Goal: Information Seeking & Learning: Learn about a topic

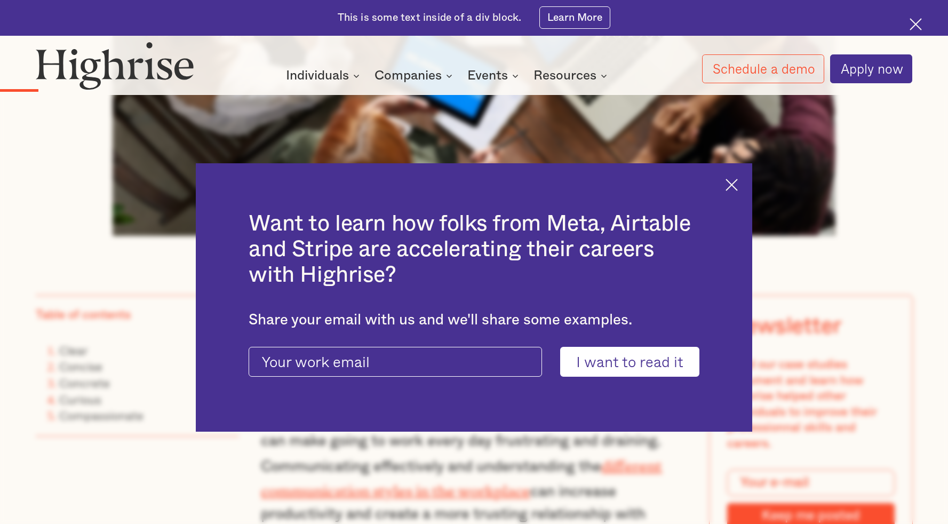
scroll to position [650, 0]
click at [731, 186] on img at bounding box center [731, 185] width 12 height 12
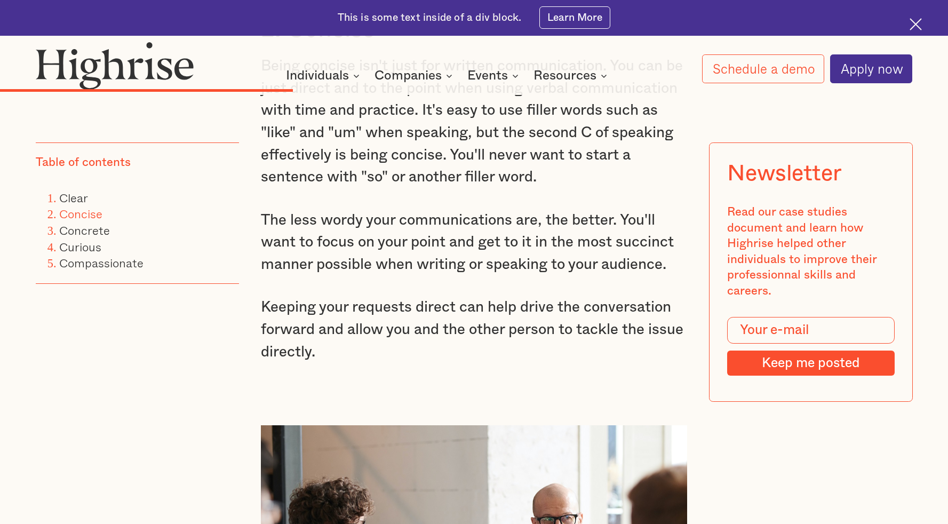
scroll to position [2369, 0]
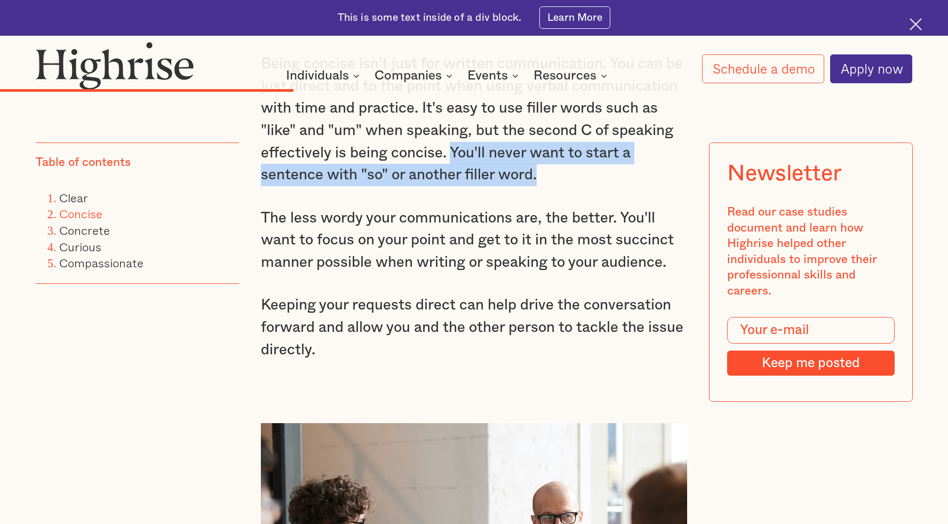
drag, startPoint x: 453, startPoint y: 155, endPoint x: 547, endPoint y: 178, distance: 96.5
click at [547, 178] on p "Being concise isn't just for written communication. You can be just direct and …" at bounding box center [474, 119] width 426 height 133
copy p "You'll never want to start a sentence with "so" or another filler word."
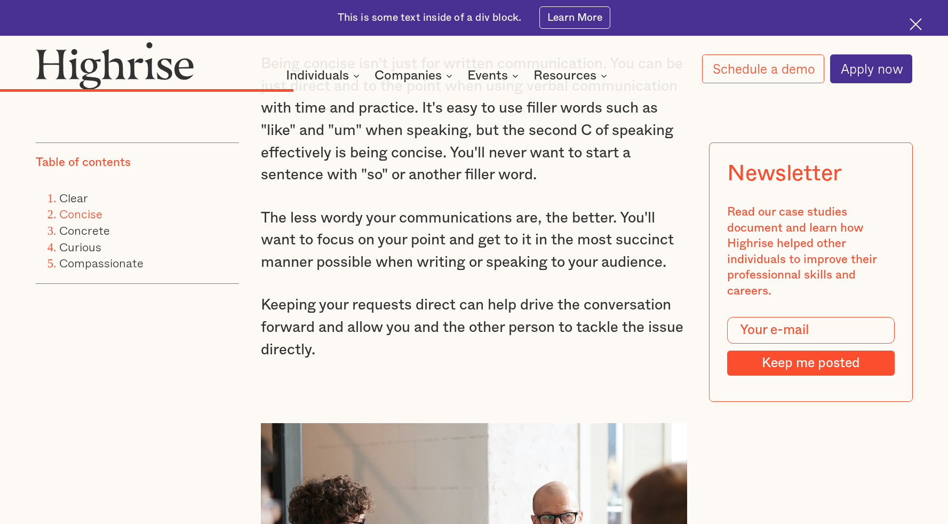
click at [358, 271] on p "The less wordy your communications are, the better. You'll want to focus on you…" at bounding box center [474, 240] width 426 height 67
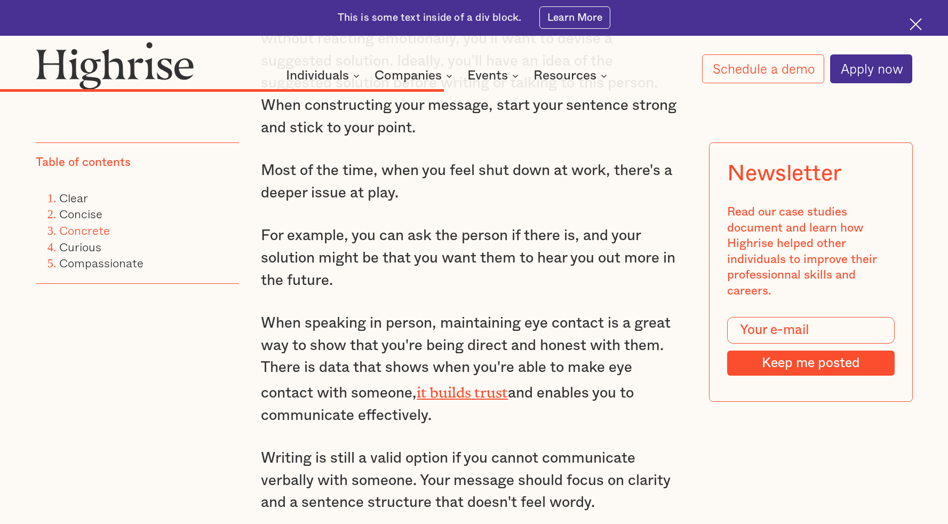
scroll to position [3352, 0]
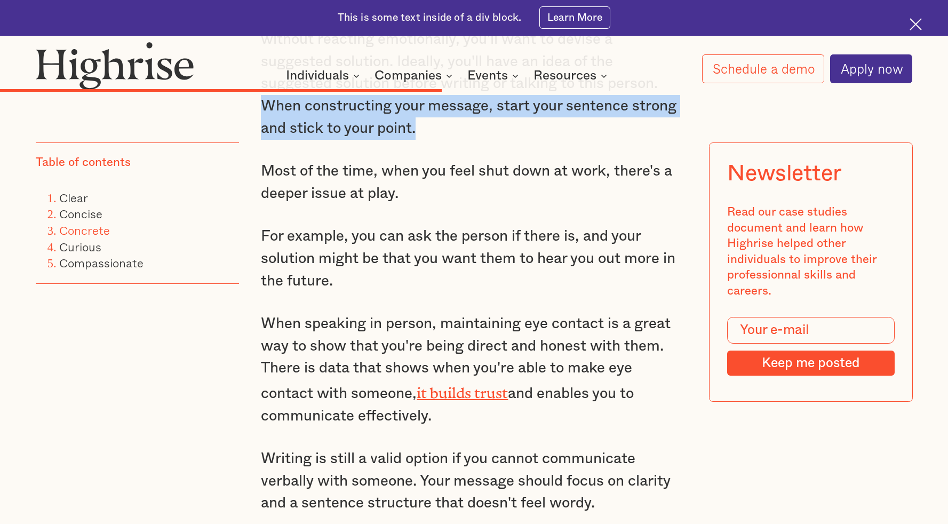
drag, startPoint x: 260, startPoint y: 115, endPoint x: 427, endPoint y: 138, distance: 168.6
click at [427, 138] on p "Once you've made your issue known to whom you're speaking without reacting emot…" at bounding box center [474, 72] width 426 height 133
copy p "When constructing your message, start your sentence strong and stick to your po…"
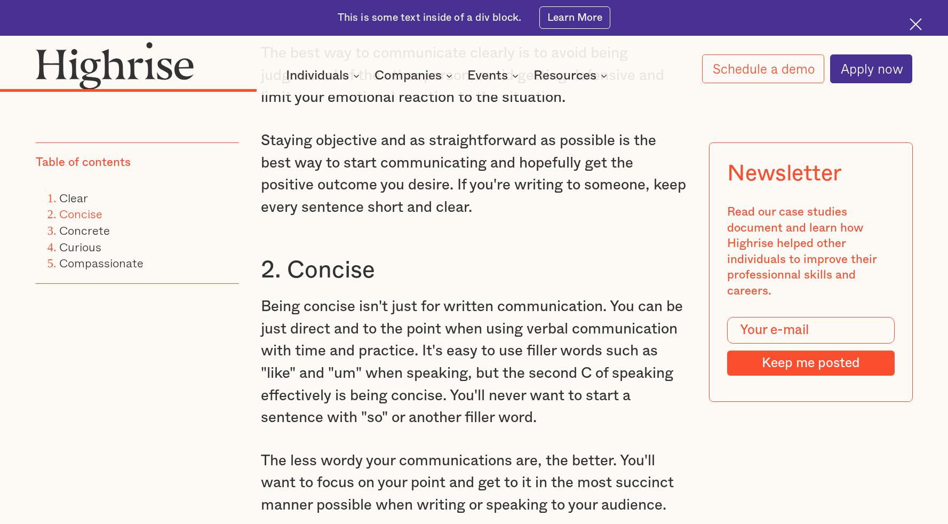
scroll to position [2125, 0]
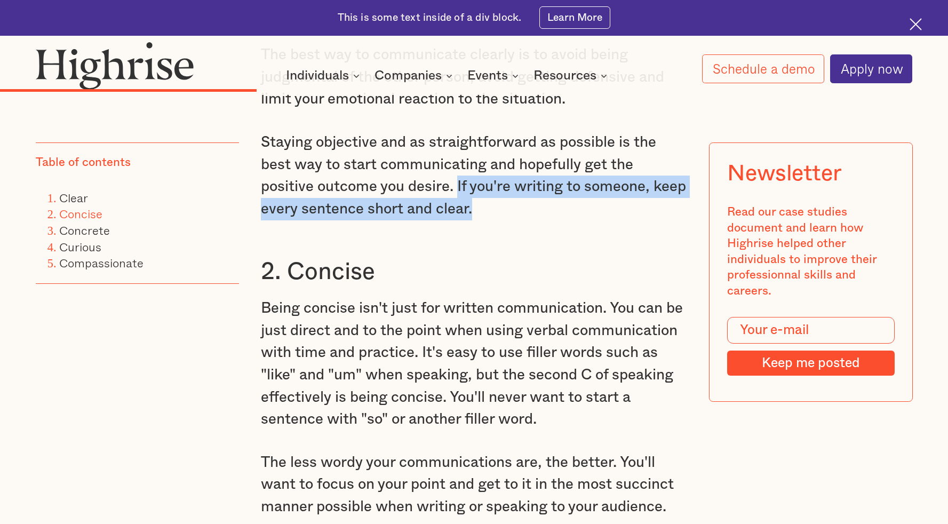
drag, startPoint x: 458, startPoint y: 191, endPoint x: 520, endPoint y: 213, distance: 66.3
click at [520, 213] on p "Staying objective and as straightforward as possible is the best way to start c…" at bounding box center [474, 175] width 426 height 89
copy p "If you're writing to someone, keep every sentence short and clear."
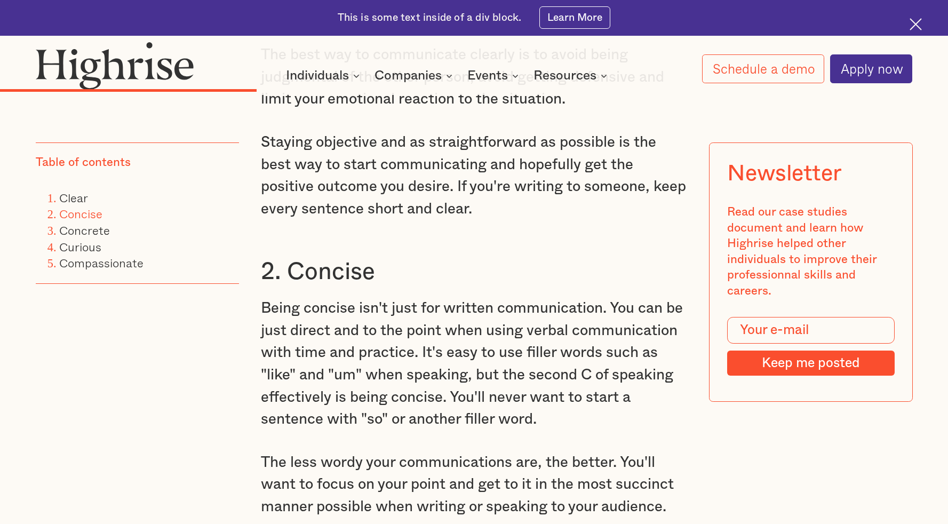
click at [462, 338] on p "Being concise isn't just for written communication. You can be just direct and …" at bounding box center [474, 363] width 426 height 133
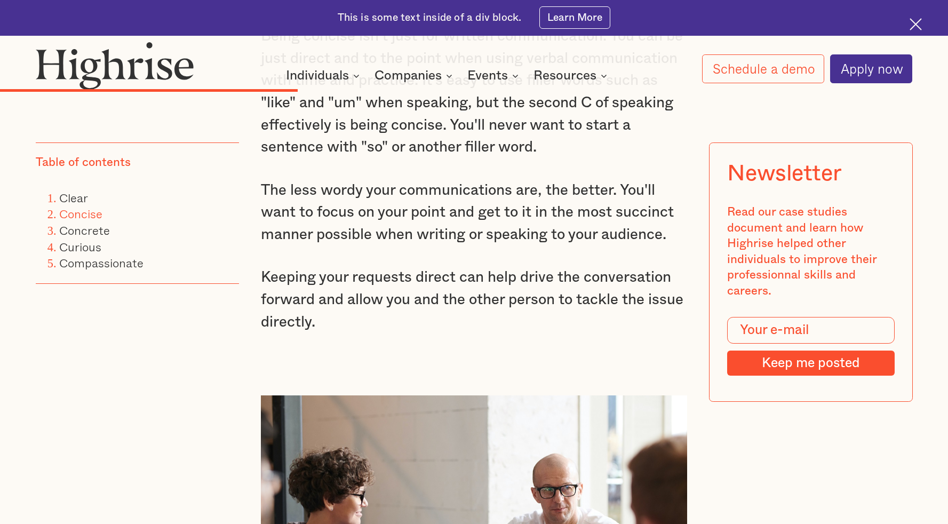
scroll to position [2398, 0]
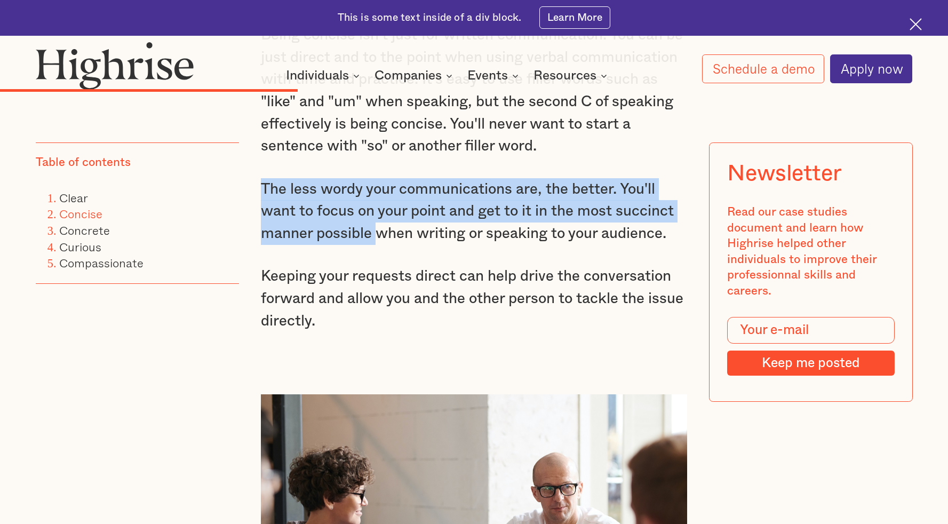
drag, startPoint x: 261, startPoint y: 192, endPoint x: 375, endPoint y: 239, distance: 123.1
click at [375, 239] on p "The less wordy your communications are, the better. You'll want to focus on you…" at bounding box center [474, 211] width 426 height 67
copy p "The less wordy your communications are, the better. You'll want to focus on you…"
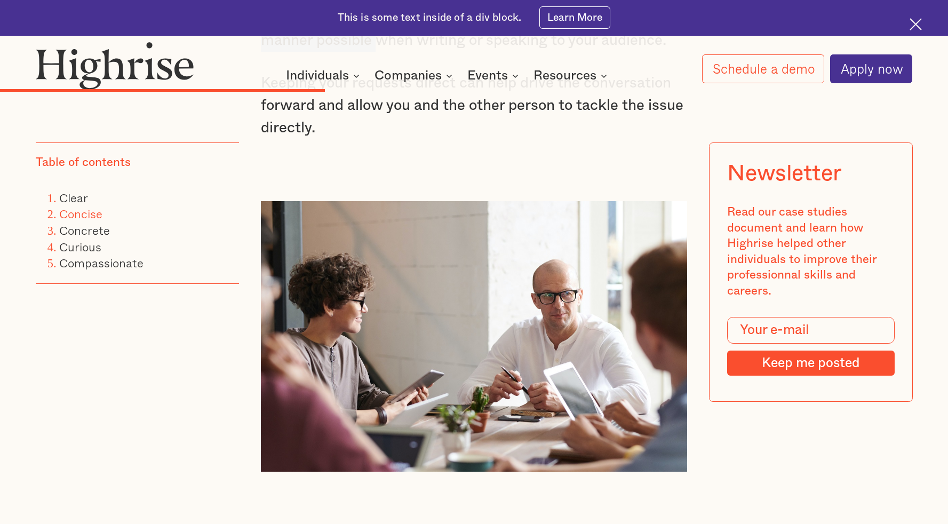
scroll to position [2518, 0]
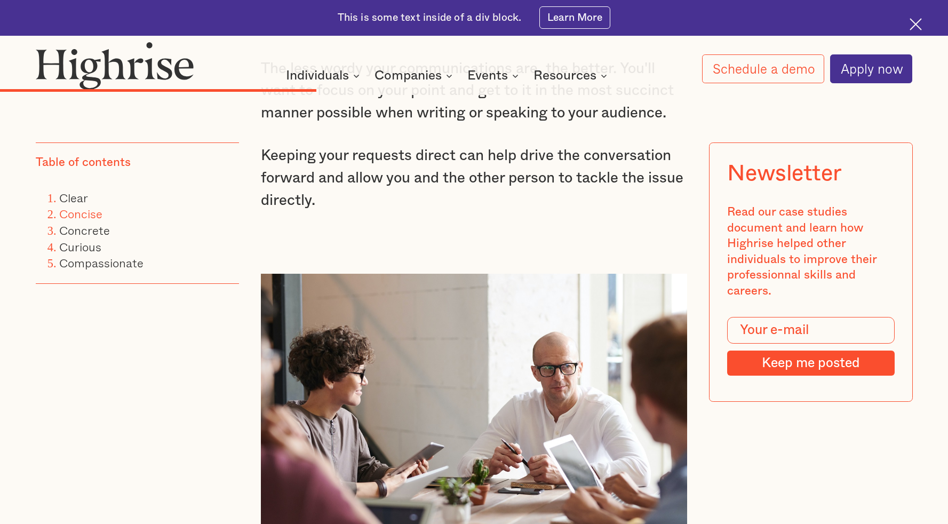
click at [387, 193] on p "Keeping your requests direct can help drive the conversation forward and allow …" at bounding box center [474, 178] width 426 height 67
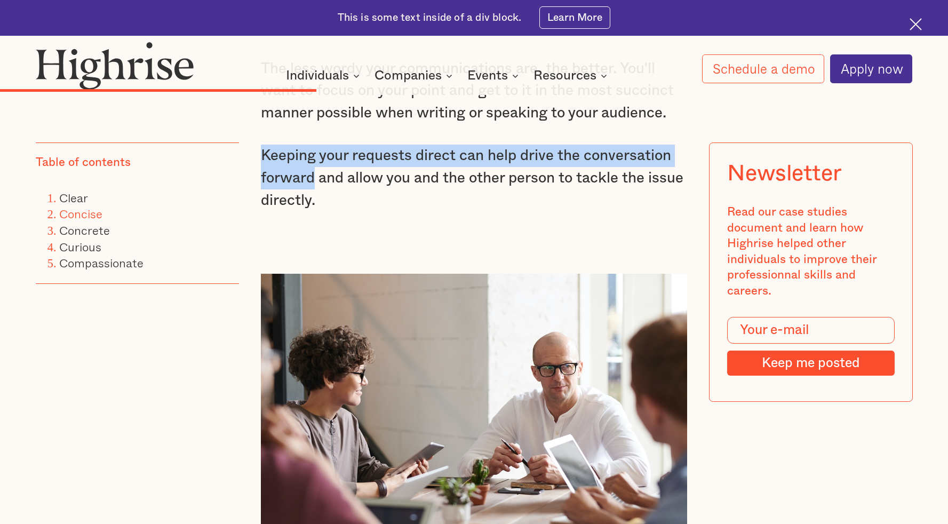
drag, startPoint x: 259, startPoint y: 155, endPoint x: 313, endPoint y: 181, distance: 60.1
copy p "Keeping your requests direct can help drive the conversation forward"
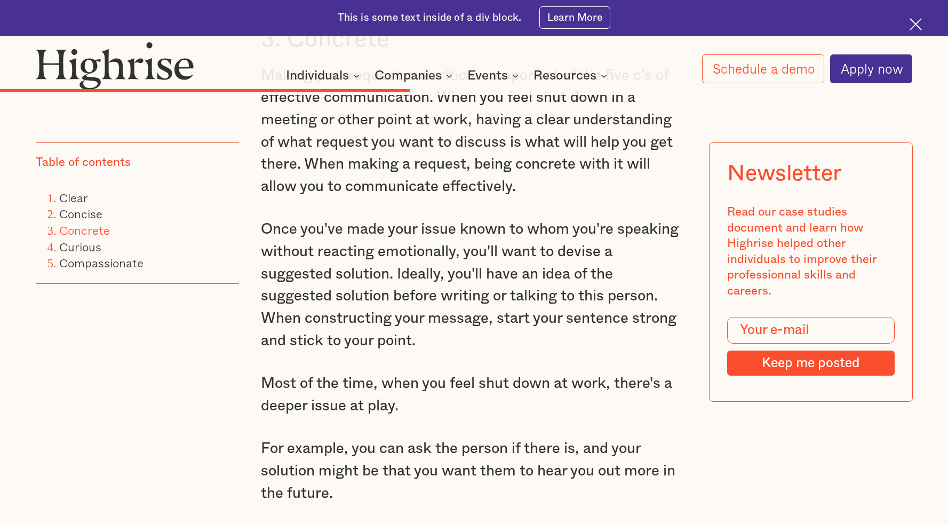
scroll to position [3182, 0]
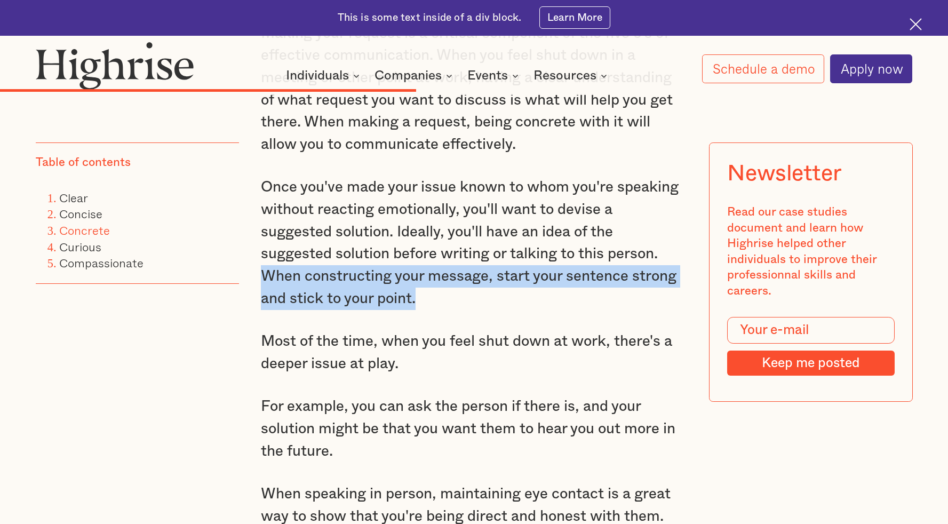
drag, startPoint x: 265, startPoint y: 293, endPoint x: 420, endPoint y: 308, distance: 155.9
click at [420, 308] on p "Once you've made your issue known to whom you're speaking without reacting emot…" at bounding box center [474, 242] width 426 height 133
copy p "When constructing your message, start your sentence strong and stick to your po…"
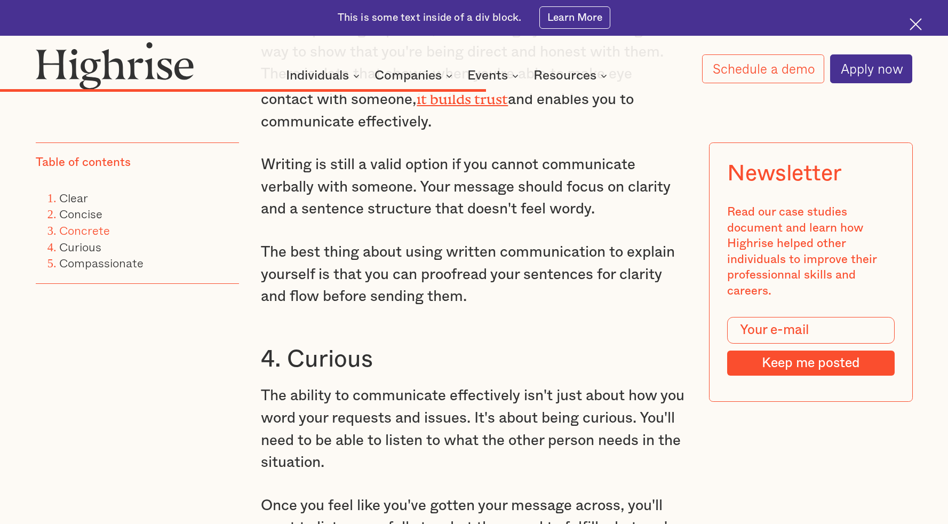
scroll to position [3671, 0]
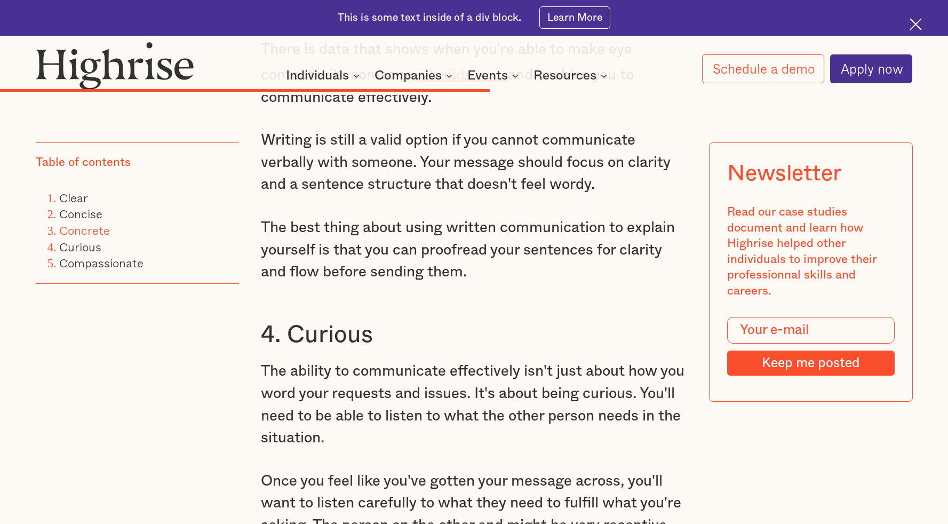
drag, startPoint x: 428, startPoint y: 175, endPoint x: 601, endPoint y: 204, distance: 175.7
click at [601, 196] on p "Writing is still a valid option if you cannot communicate verbally with someone…" at bounding box center [474, 162] width 426 height 67
copy p "Your message should focus on clarity and a sentence structure that doesn't feel…"
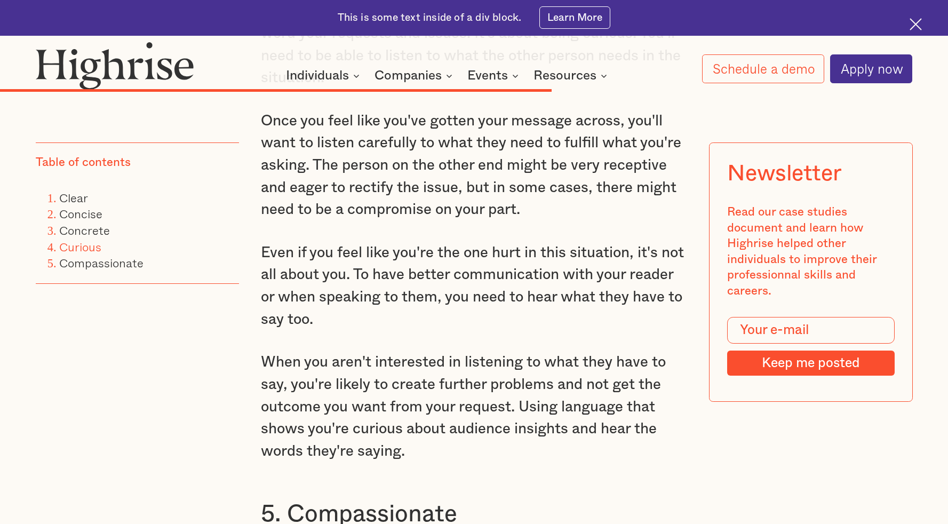
scroll to position [4055, 0]
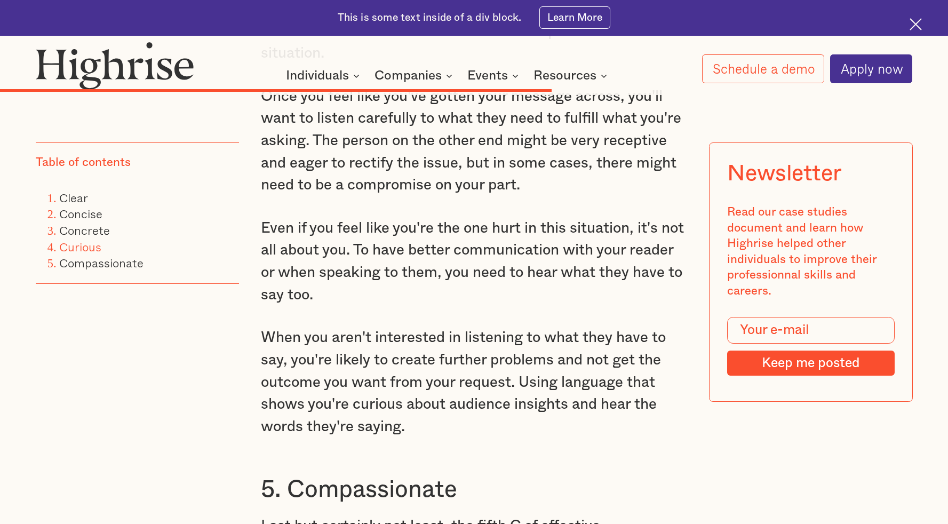
click at [535, 306] on p "Even if you feel like you're the one hurt in this situation, it's not all about…" at bounding box center [474, 261] width 426 height 89
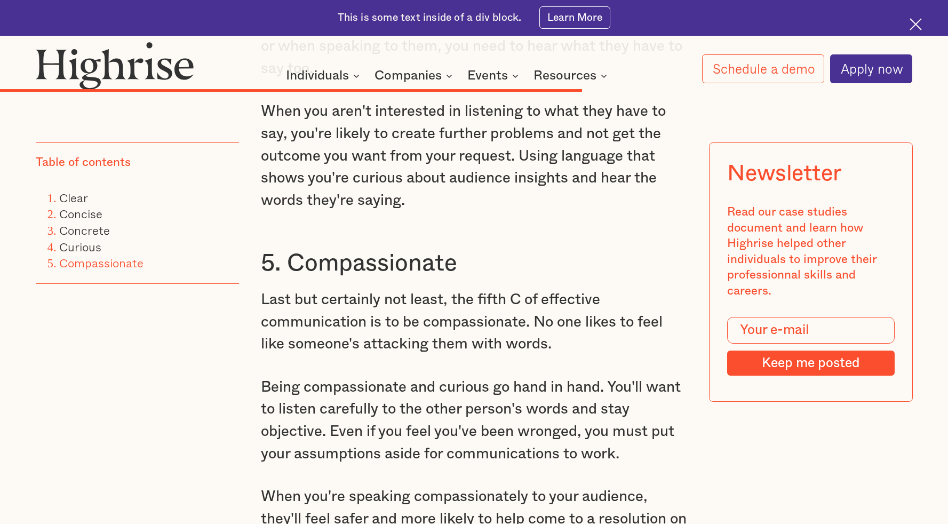
scroll to position [4282, 0]
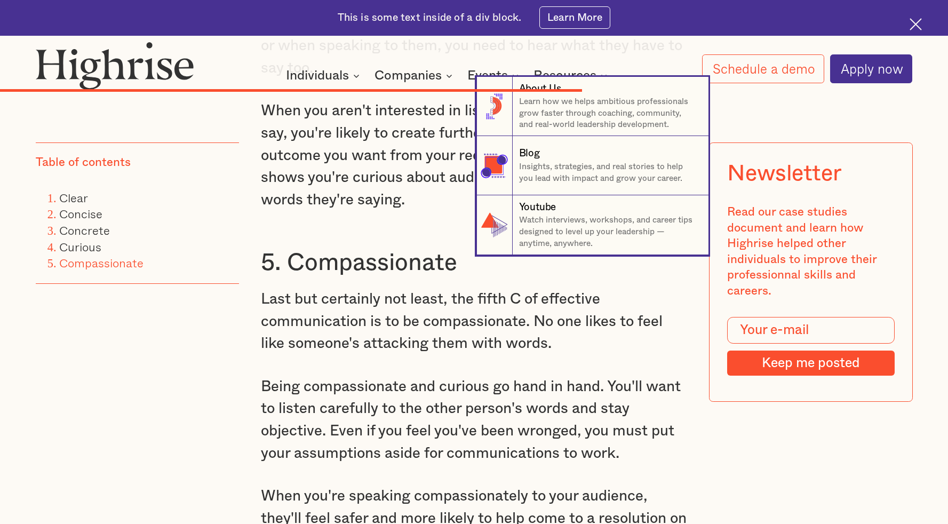
click at [414, 233] on nav "8 About Us Learn how we helps ambitious professionals grow faster through coach…" at bounding box center [474, 166] width 948 height 178
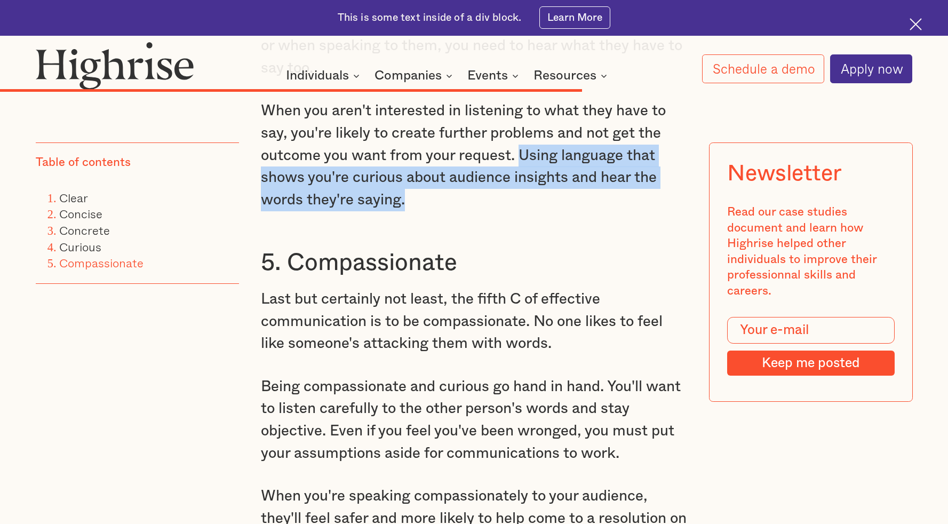
drag, startPoint x: 521, startPoint y: 172, endPoint x: 460, endPoint y: 225, distance: 80.5
click at [460, 211] on p "When you aren't interested in listening to what they have to say, you're likely…" at bounding box center [474, 155] width 426 height 111
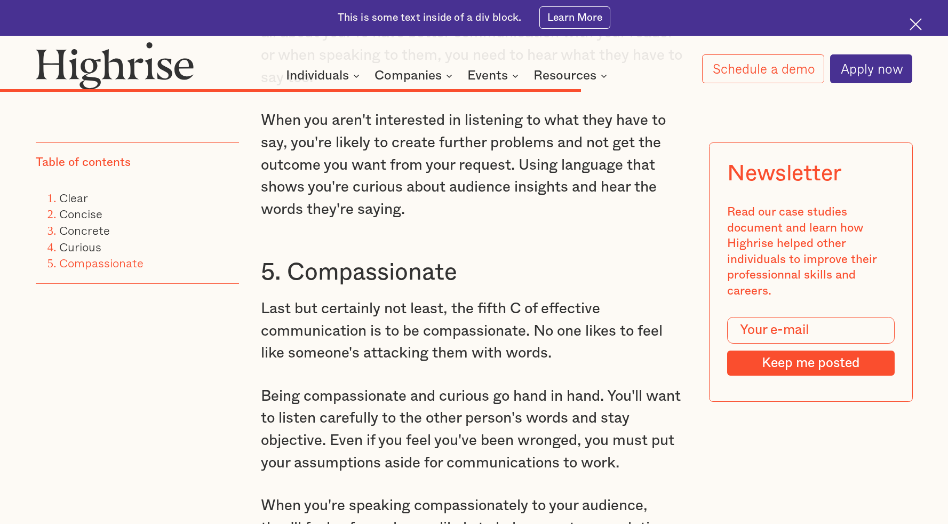
click at [339, 150] on p "When you aren't interested in listening to what they have to say, you're likely…" at bounding box center [474, 164] width 426 height 111
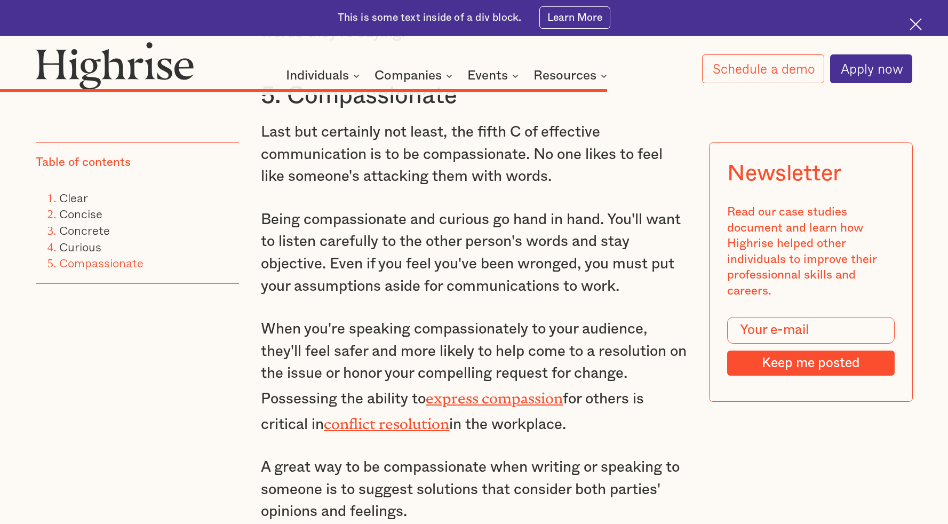
scroll to position [4498, 0]
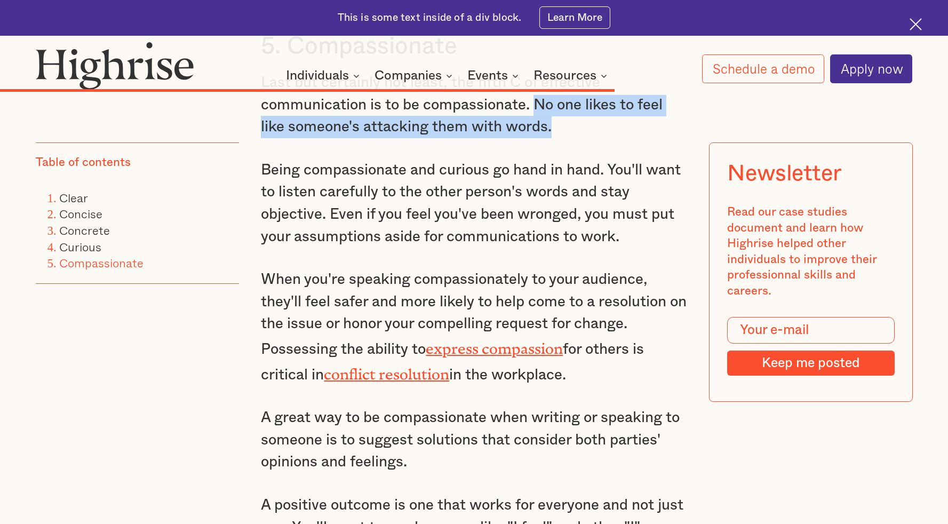
drag, startPoint x: 537, startPoint y: 122, endPoint x: 554, endPoint y: 147, distance: 30.0
click at [554, 138] on p "Last but certainly not least, the fifth C of effective communication is to be c…" at bounding box center [474, 104] width 426 height 67
copy p "No one likes to feel like someone's attacking them with words."
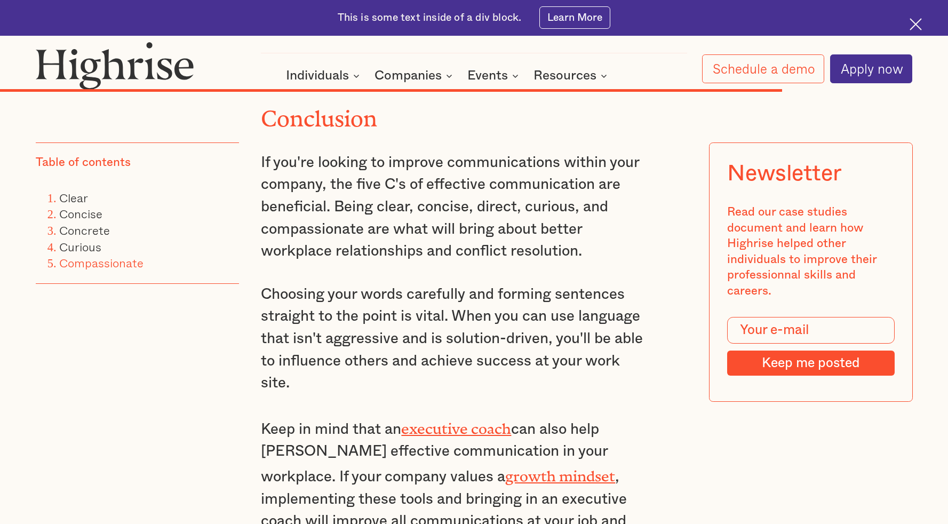
scroll to position [5612, 0]
